Goal: Communication & Community: Share content

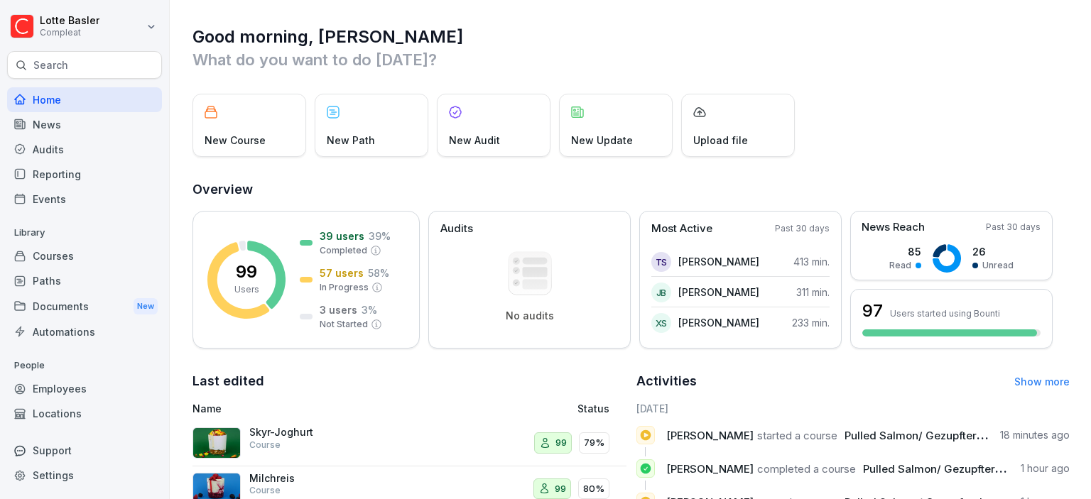
click at [28, 126] on div "News" at bounding box center [84, 124] width 155 height 25
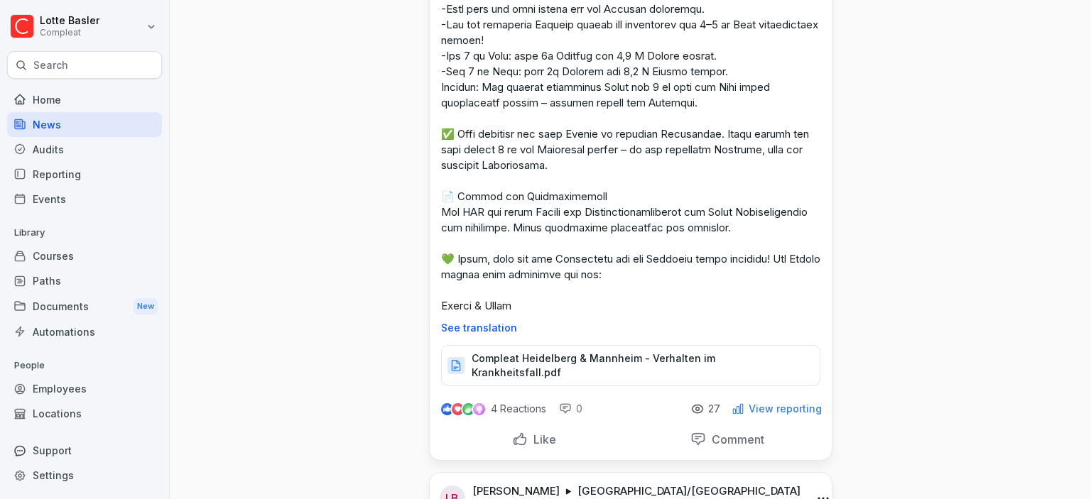
scroll to position [391, 0]
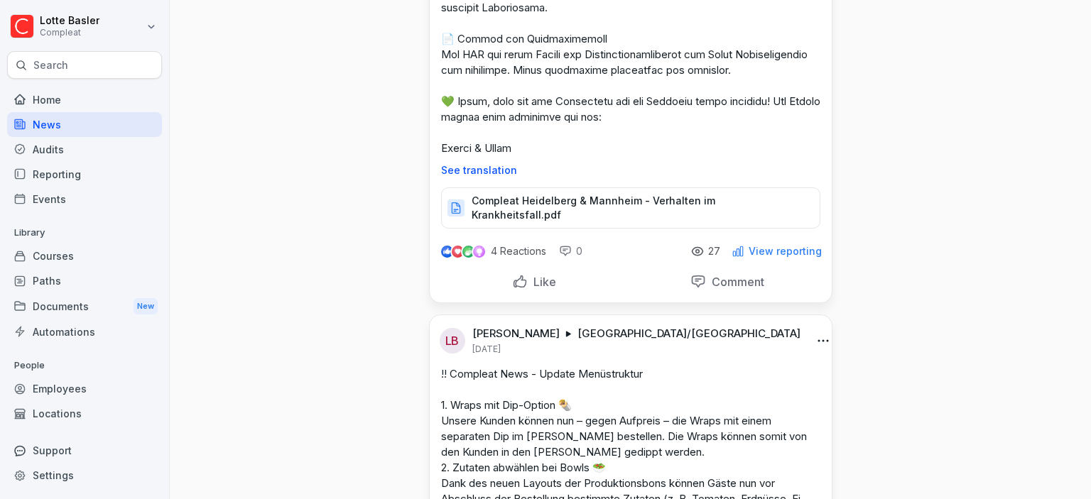
click at [762, 254] on p "View reporting" at bounding box center [785, 251] width 73 height 11
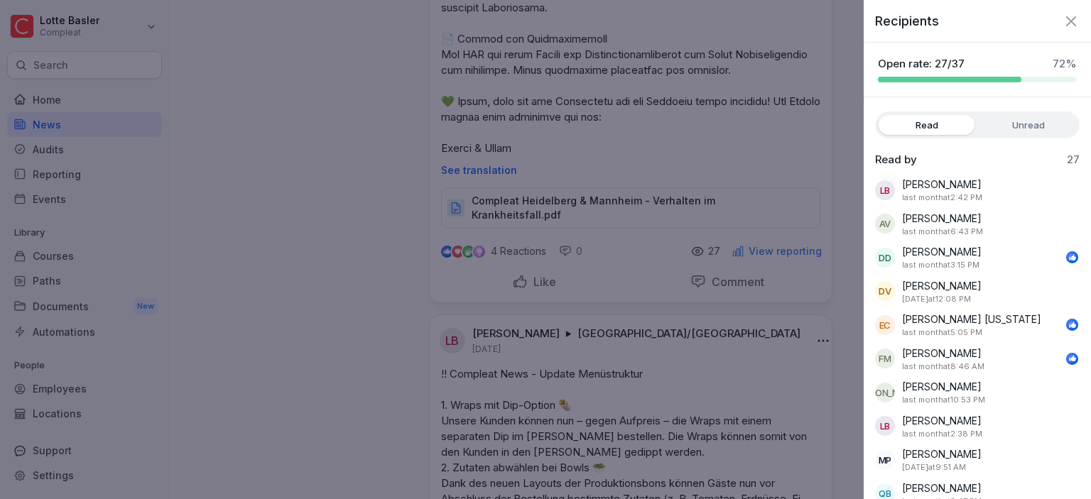
click at [1033, 127] on label "Unread" at bounding box center [1028, 125] width 96 height 20
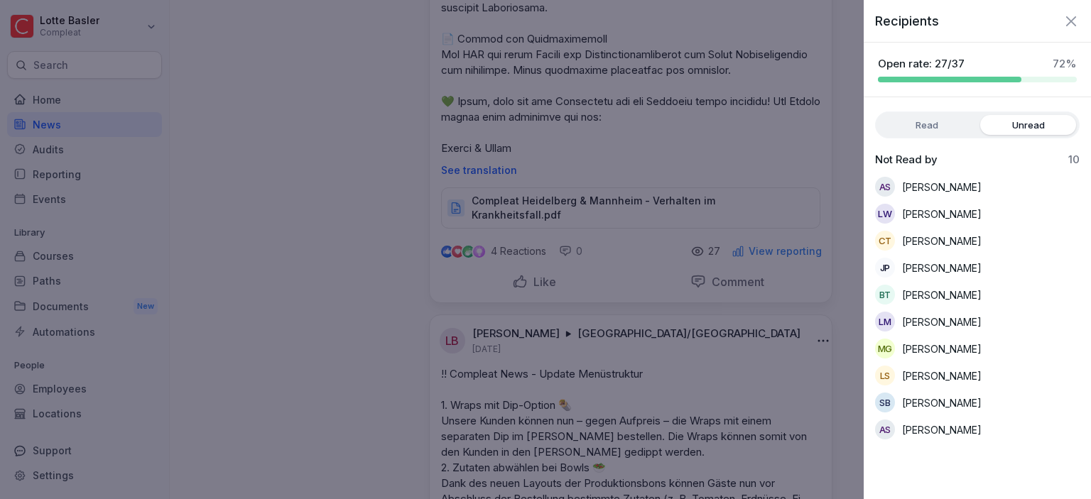
click at [925, 121] on label "Read" at bounding box center [927, 125] width 96 height 20
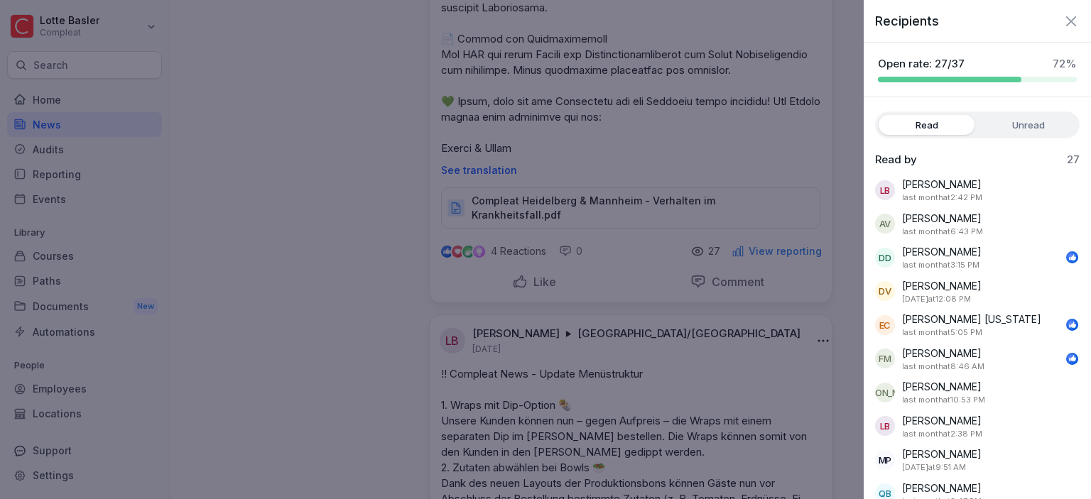
click at [1021, 124] on label "Unread" at bounding box center [1028, 125] width 96 height 20
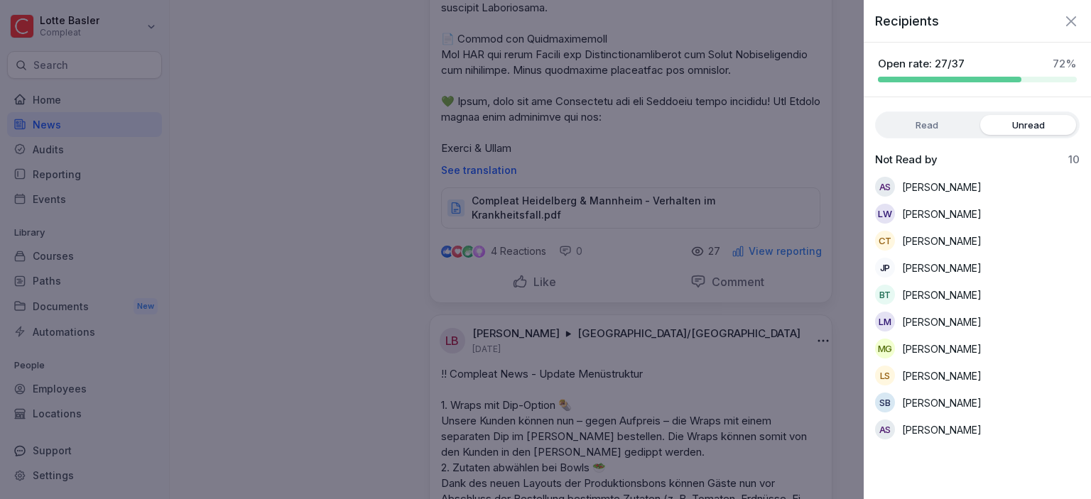
click at [960, 121] on label "Read" at bounding box center [927, 125] width 96 height 20
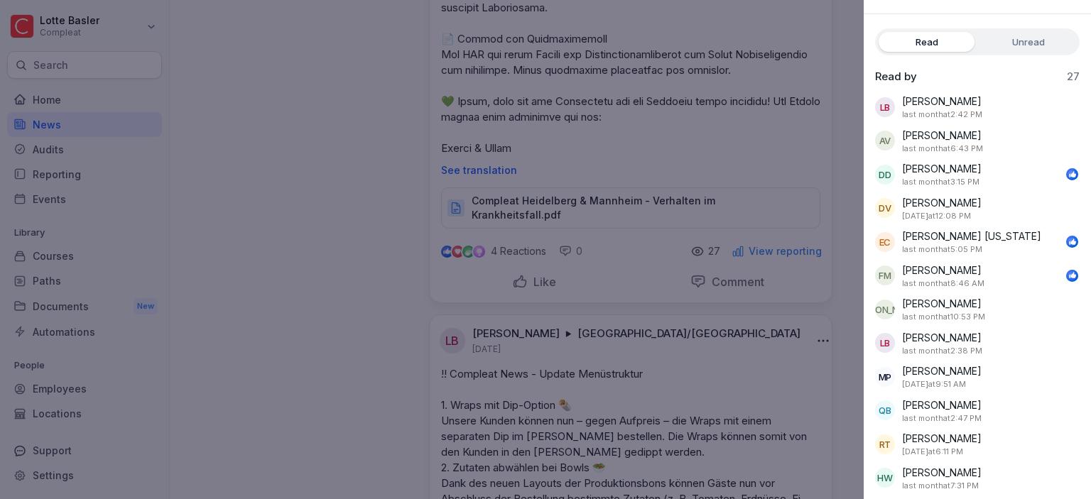
scroll to position [0, 0]
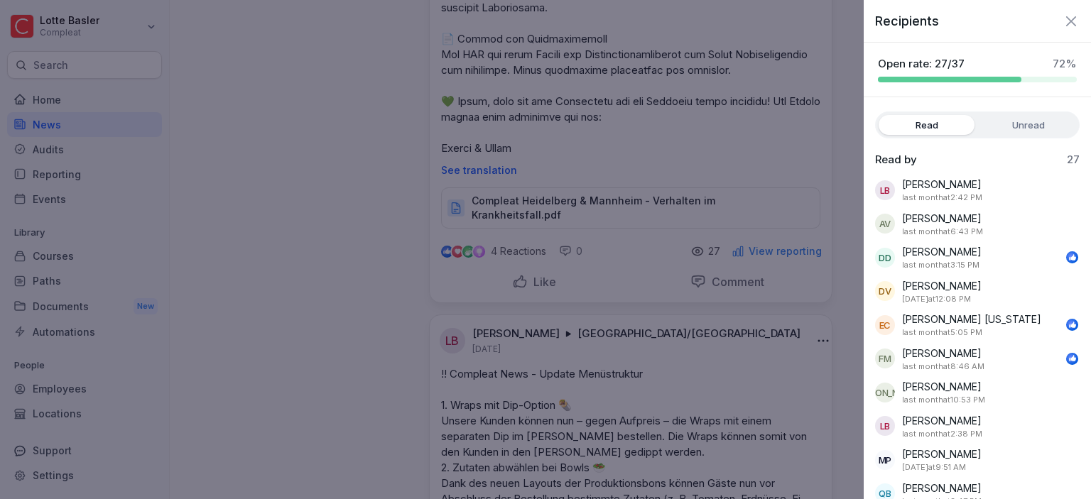
click at [1070, 28] on icon "button" at bounding box center [1070, 21] width 17 height 17
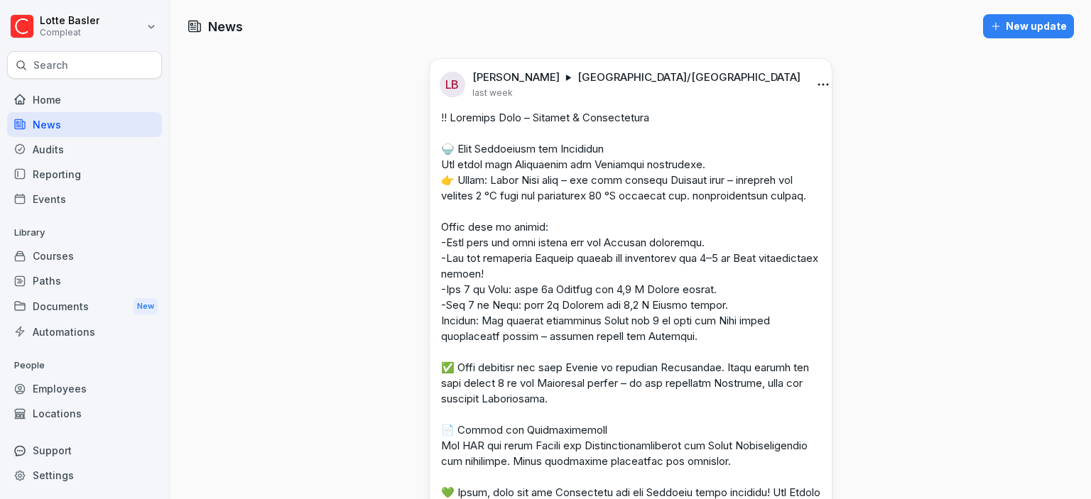
click at [1010, 36] on button "New update" at bounding box center [1028, 26] width 91 height 24
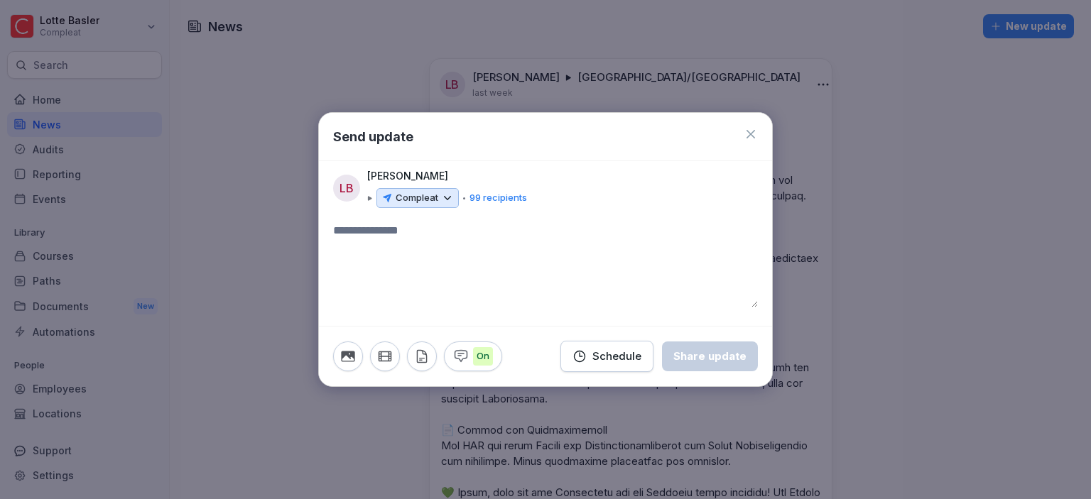
click at [455, 202] on div "Compleat" at bounding box center [417, 198] width 82 height 20
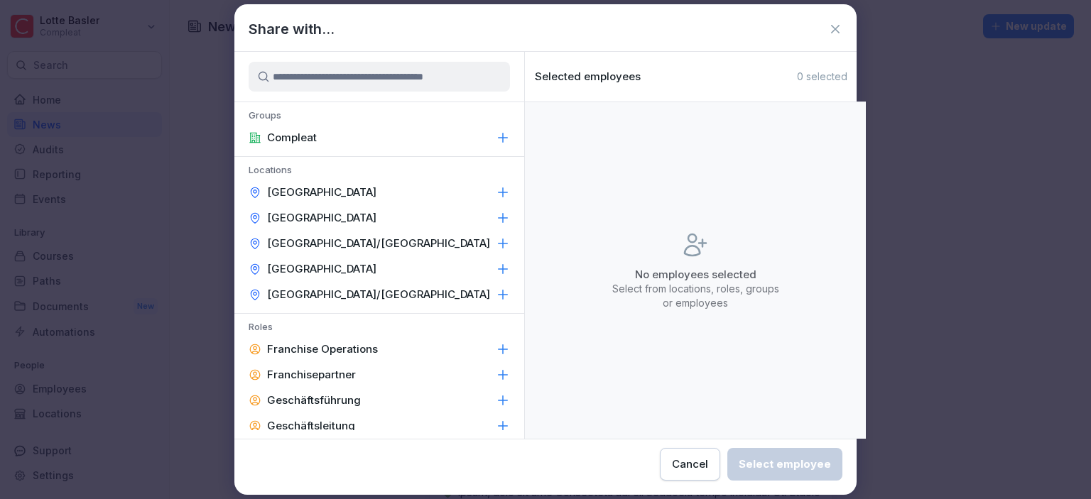
click at [348, 245] on p "[GEOGRAPHIC_DATA]/[GEOGRAPHIC_DATA]" at bounding box center [378, 243] width 223 height 14
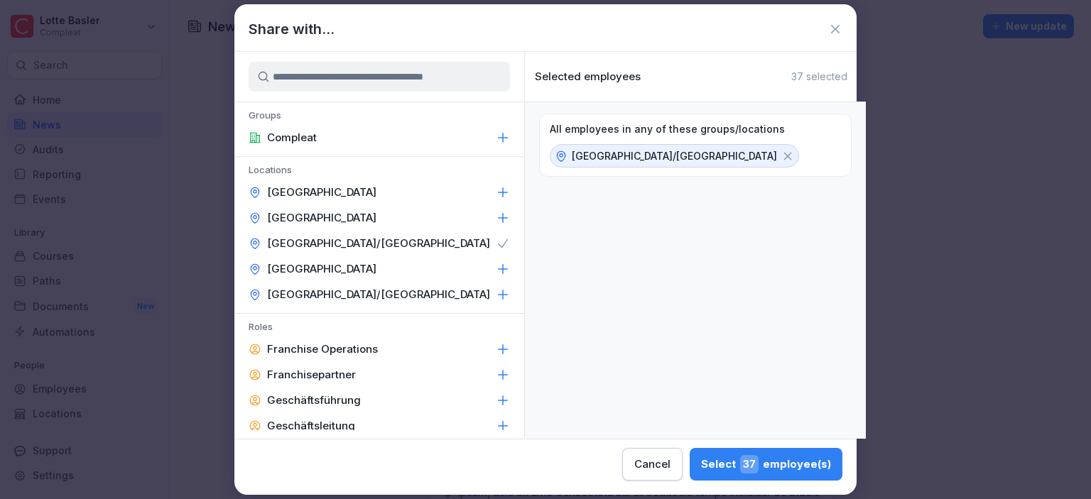
click at [701, 456] on div "Select 37 employee(s)" at bounding box center [766, 464] width 130 height 18
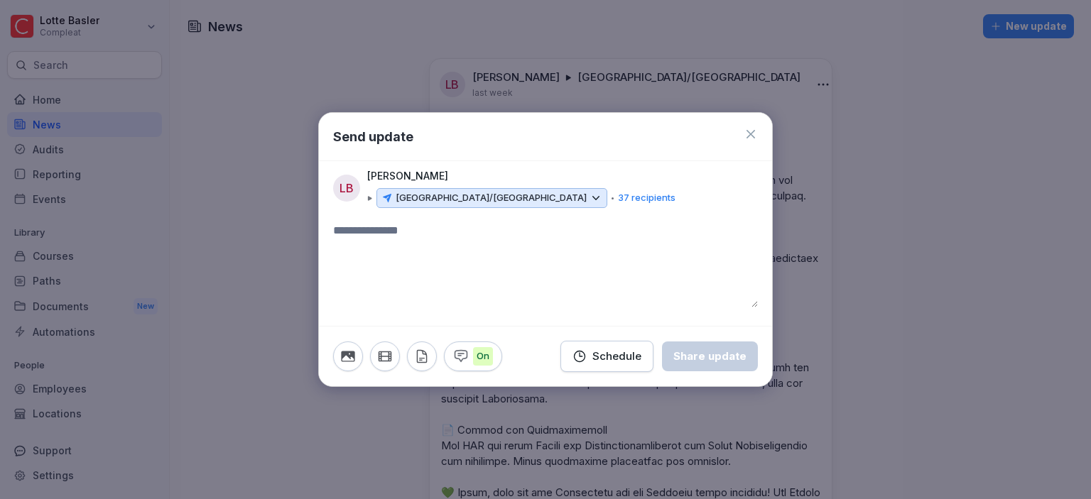
click at [408, 245] on textarea at bounding box center [545, 264] width 425 height 85
paste textarea "**********"
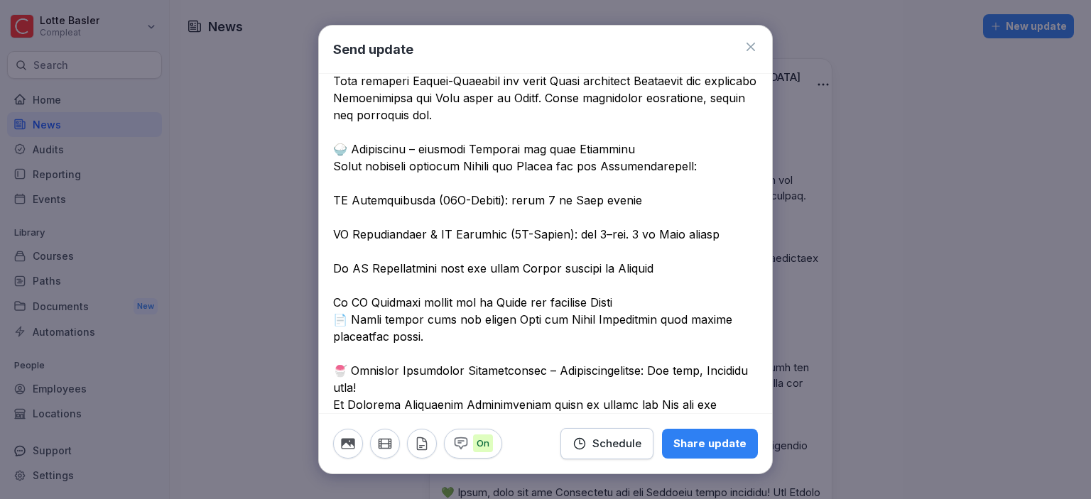
scroll to position [232, 0]
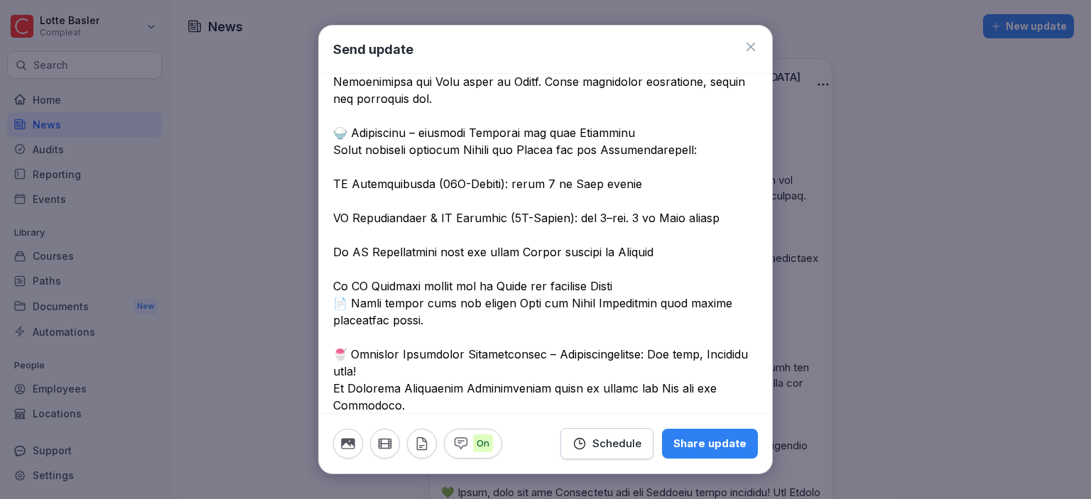
click at [374, 214] on textarea at bounding box center [545, 491] width 425 height 1176
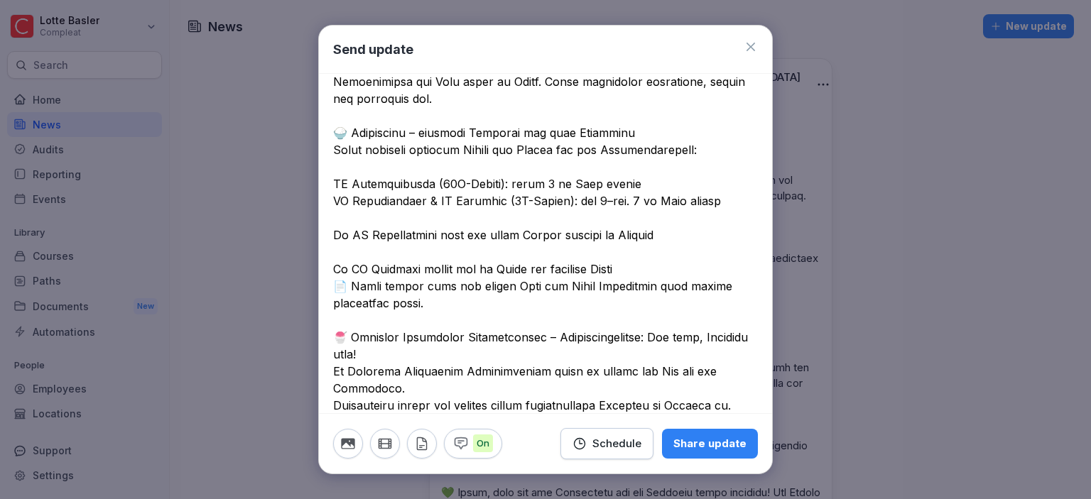
click at [351, 232] on textarea at bounding box center [545, 482] width 425 height 1159
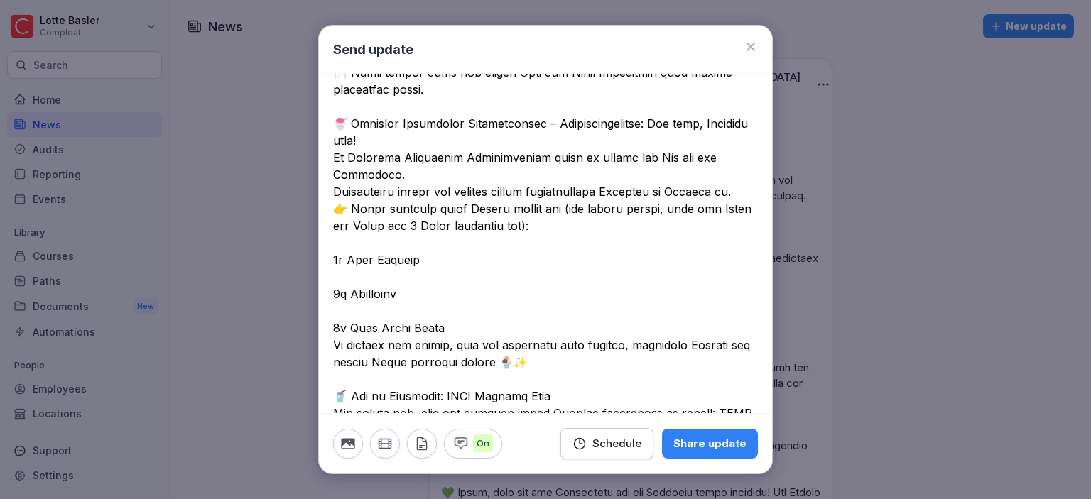
scroll to position [481, 0]
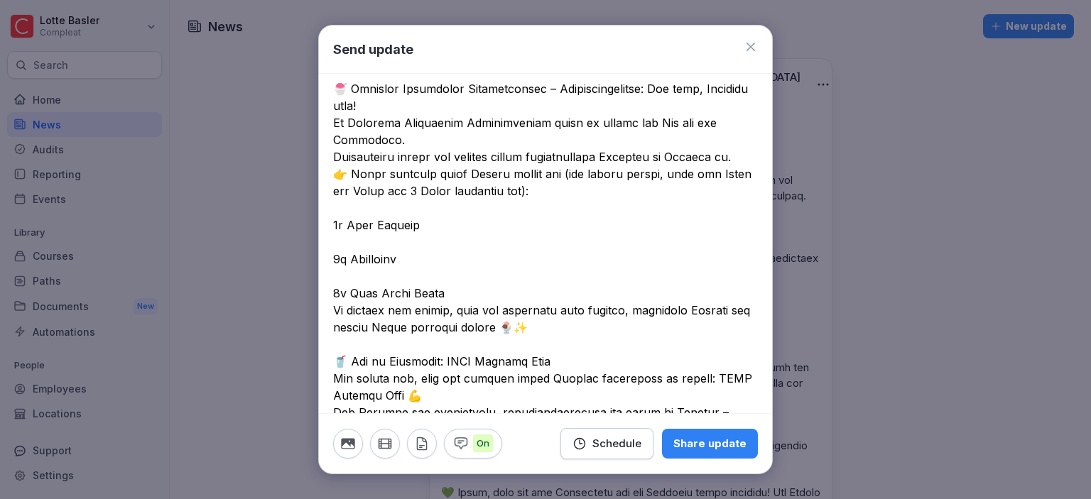
click at [381, 256] on textarea at bounding box center [545, 233] width 425 height 1159
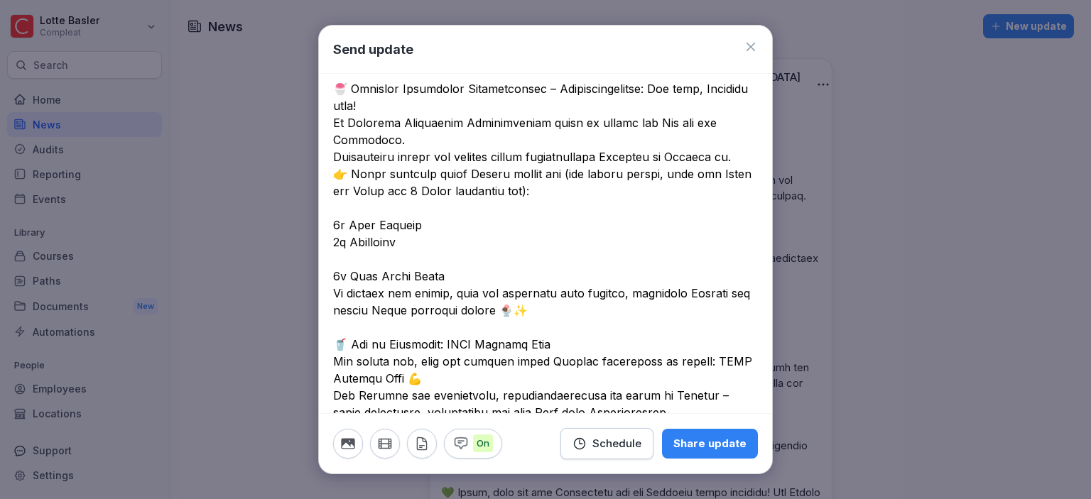
click at [338, 275] on textarea at bounding box center [545, 225] width 425 height 1142
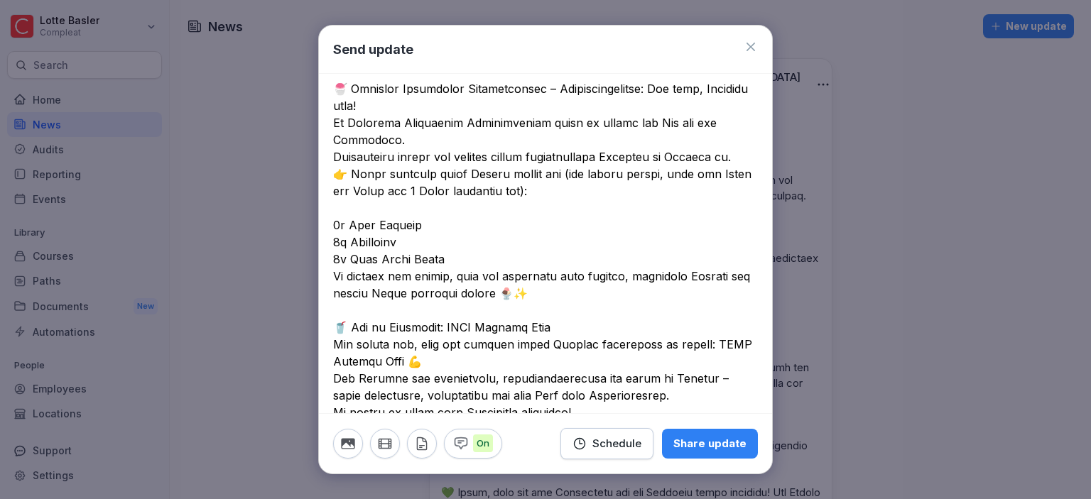
click at [482, 273] on textarea at bounding box center [545, 216] width 425 height 1125
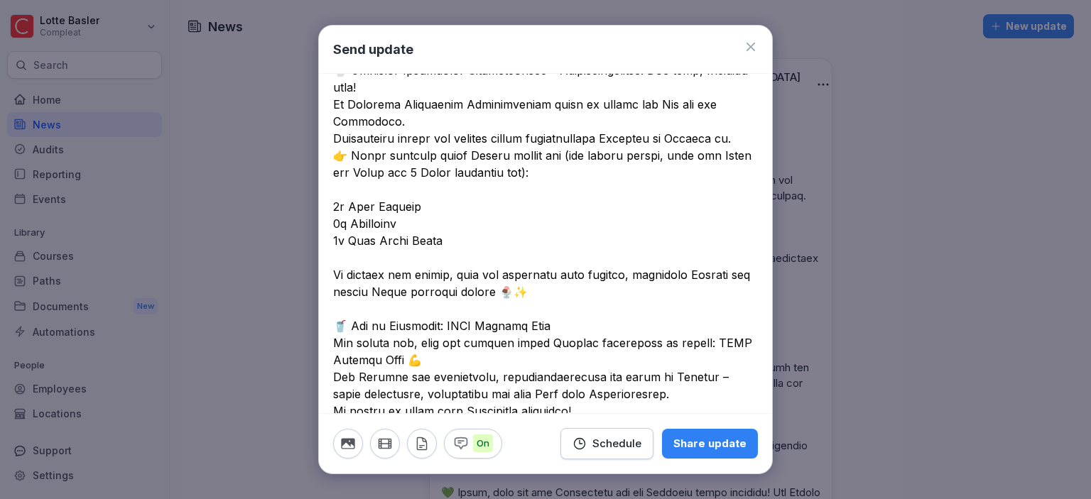
scroll to position [463, 0]
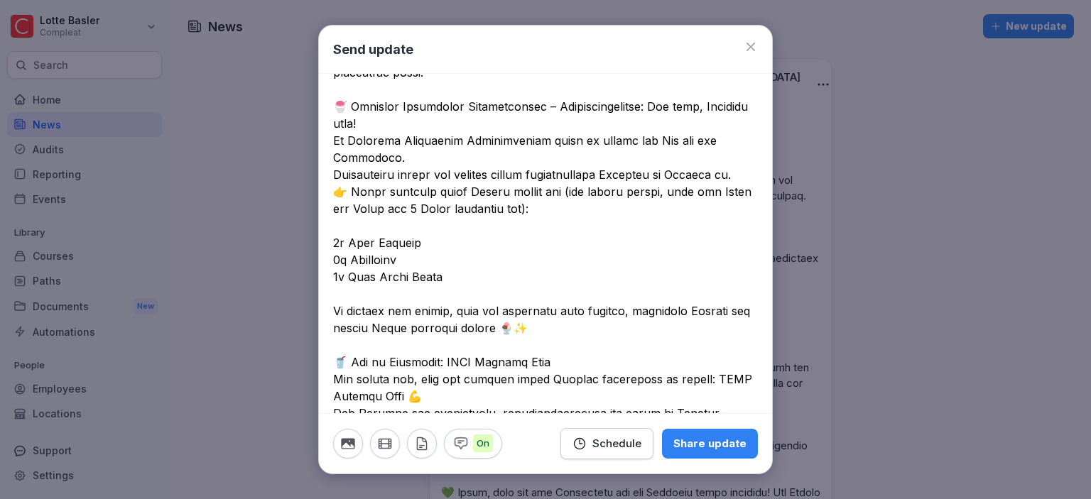
click at [587, 197] on textarea at bounding box center [545, 243] width 425 height 1142
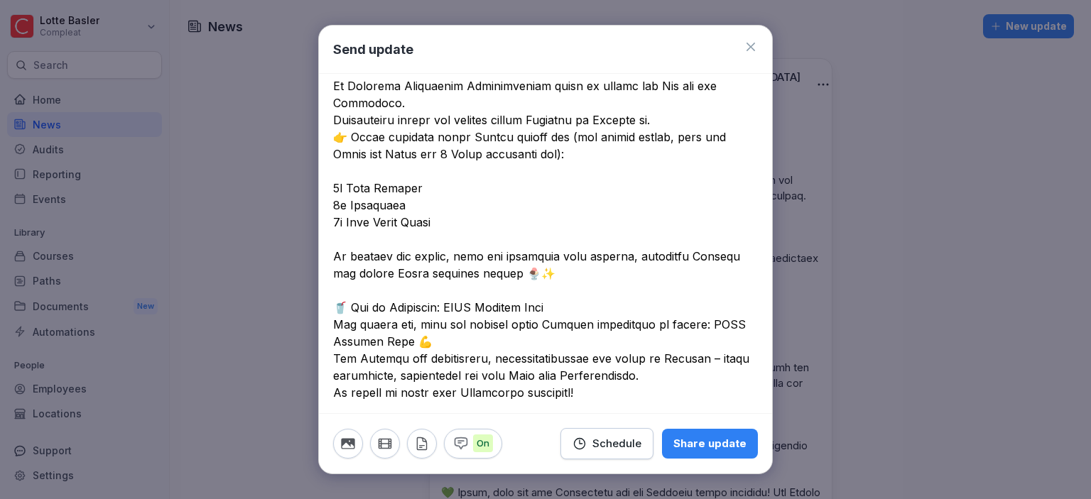
scroll to position [518, 0]
drag, startPoint x: 555, startPoint y: 152, endPoint x: 605, endPoint y: 165, distance: 51.3
click at [605, 165] on textarea at bounding box center [545, 187] width 425 height 1142
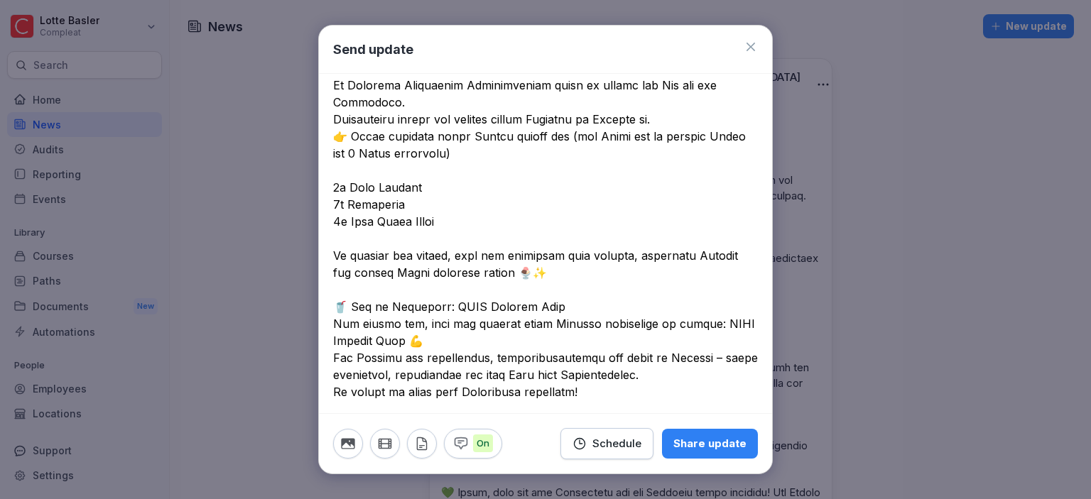
click at [727, 155] on textarea at bounding box center [545, 187] width 425 height 1142
click at [518, 179] on textarea at bounding box center [545, 187] width 425 height 1142
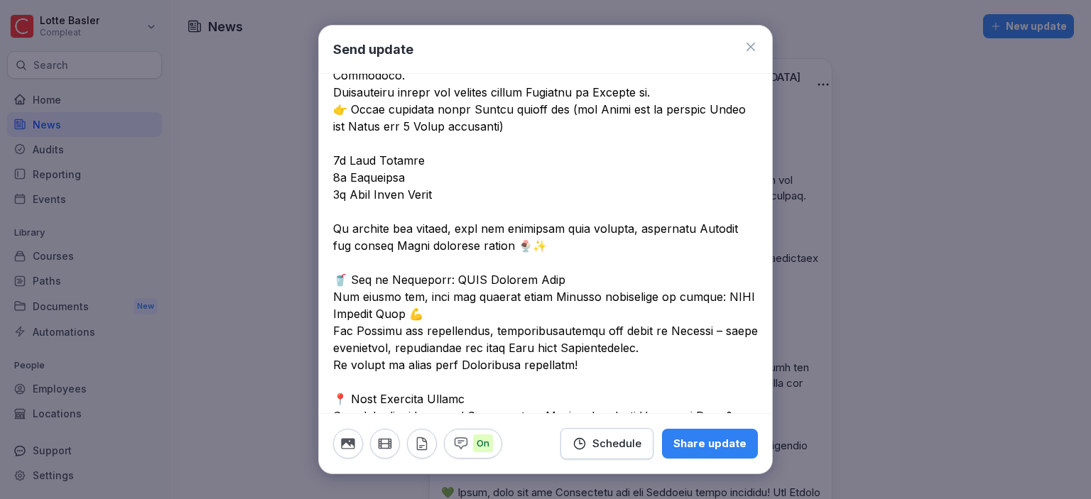
scroll to position [560, 0]
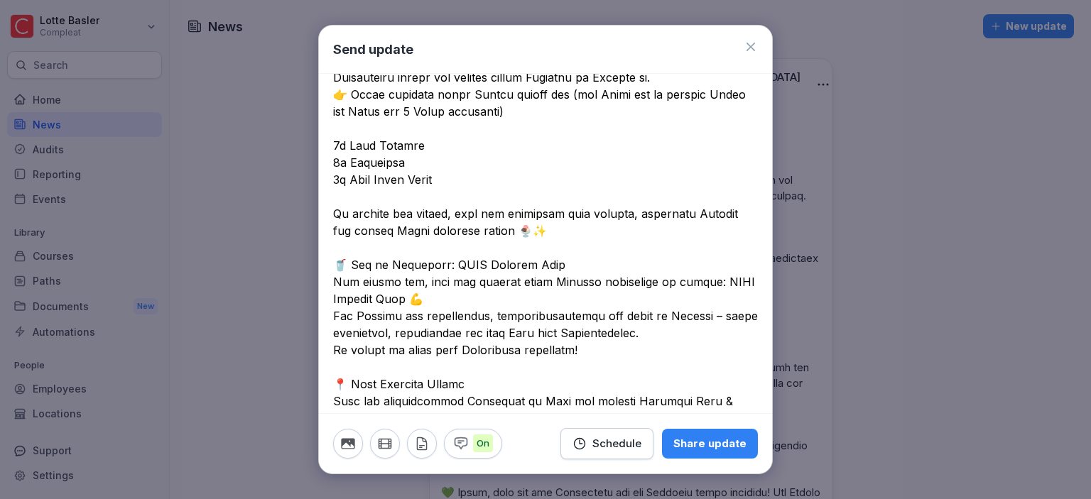
click at [712, 113] on textarea at bounding box center [545, 146] width 425 height 1142
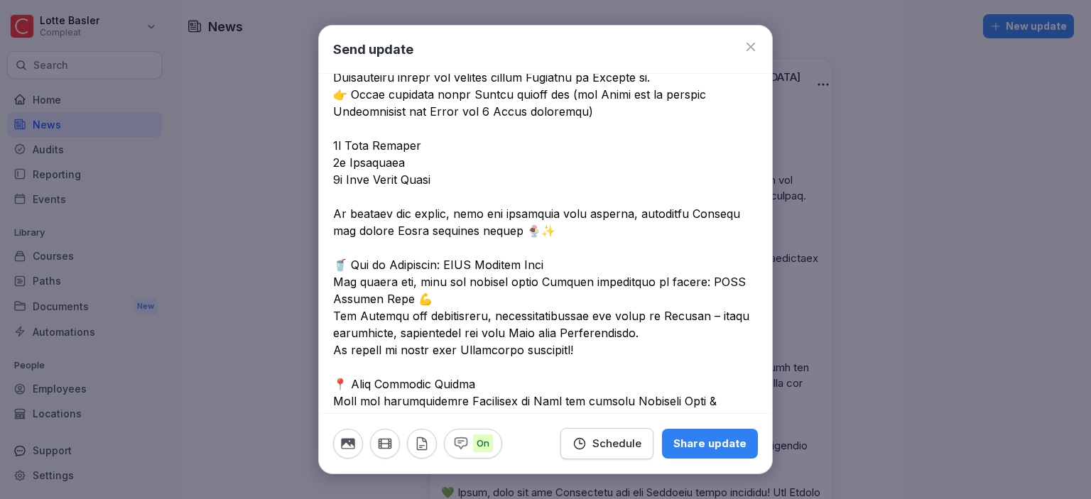
click at [544, 180] on textarea at bounding box center [545, 146] width 425 height 1142
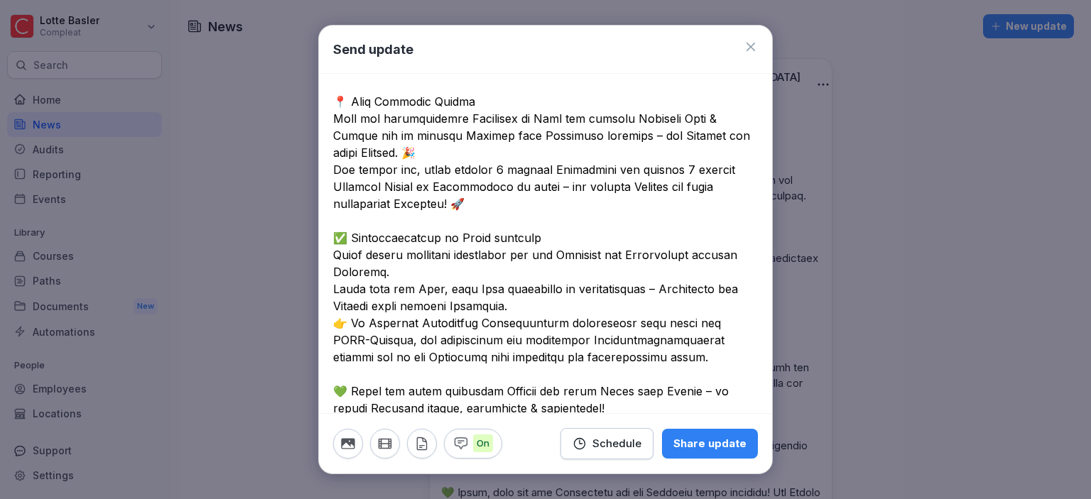
scroll to position [842, 0]
drag, startPoint x: 334, startPoint y: 115, endPoint x: 494, endPoint y: 214, distance: 188.2
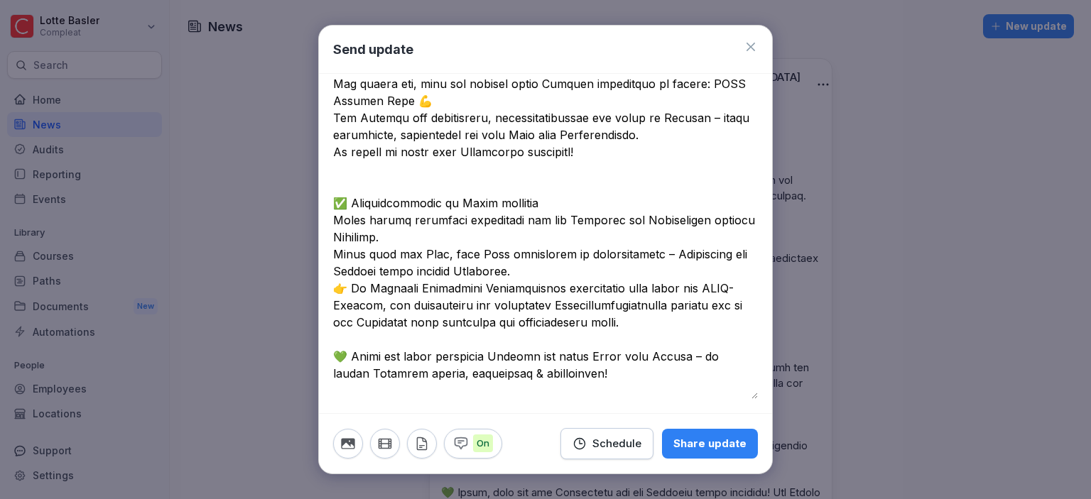
scroll to position [741, 0]
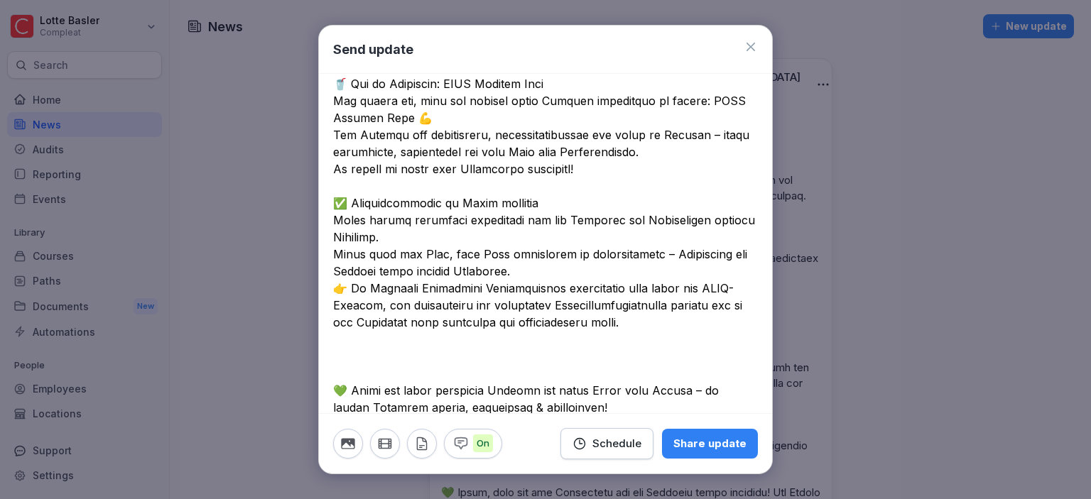
paste textarea "**********"
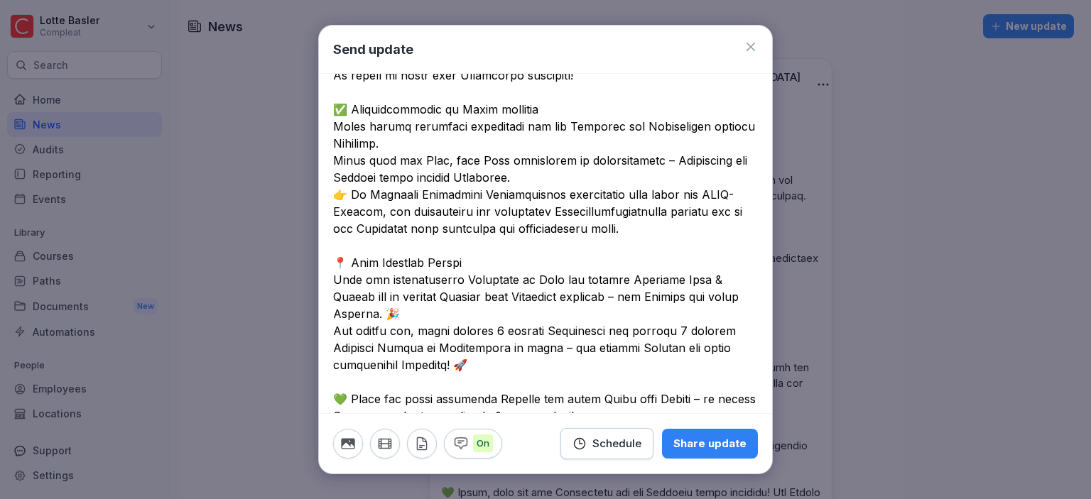
scroll to position [878, 0]
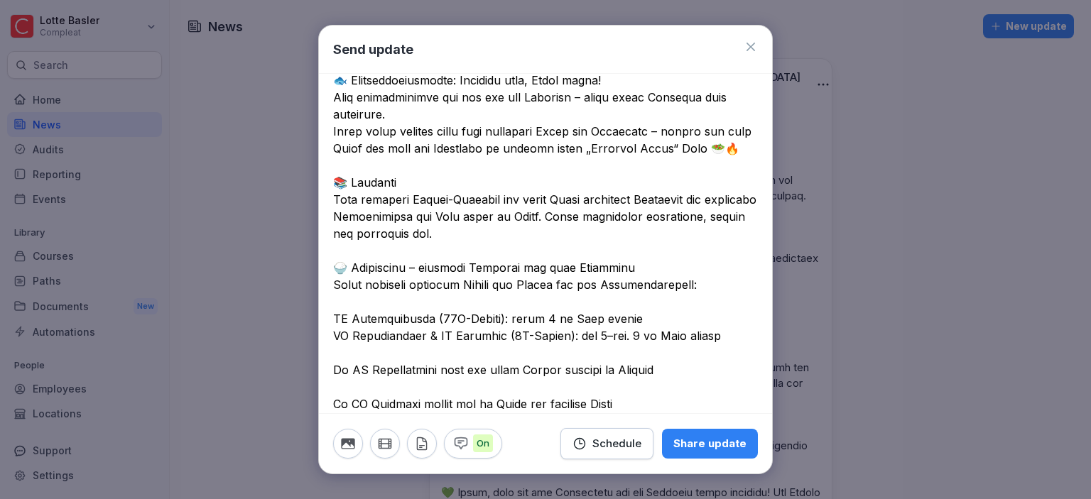
scroll to position [0, 0]
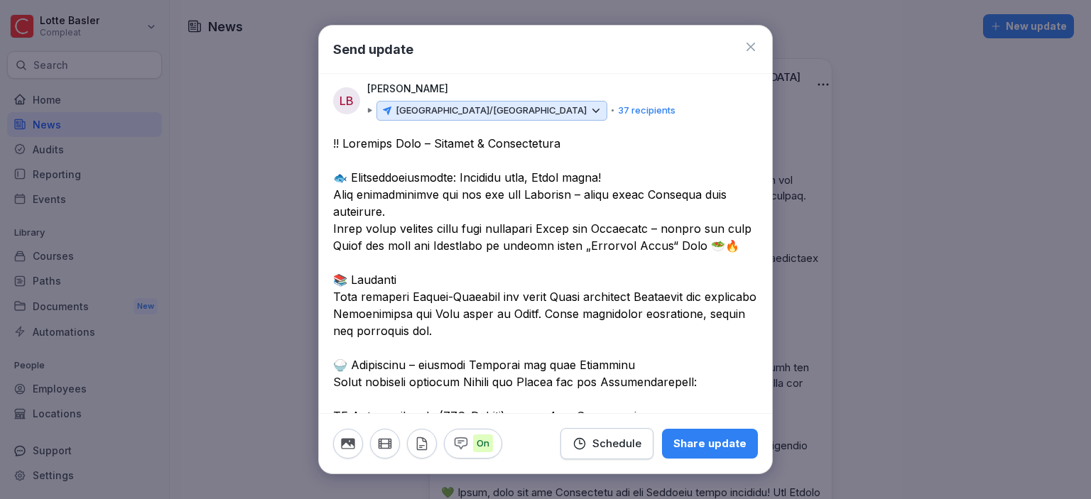
type textarea "**********"
click at [708, 451] on div "Share update" at bounding box center [709, 444] width 73 height 16
